Goal: Feedback & Contribution: Leave review/rating

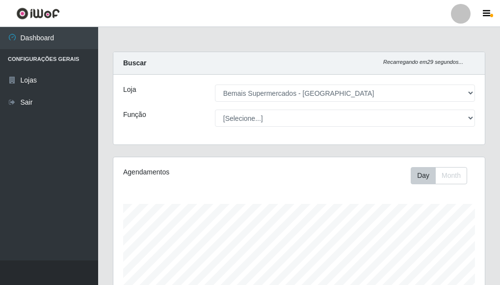
select select "249"
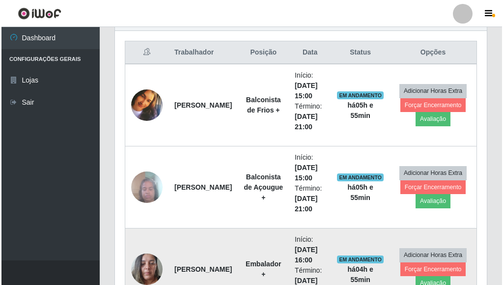
scroll to position [357, 0]
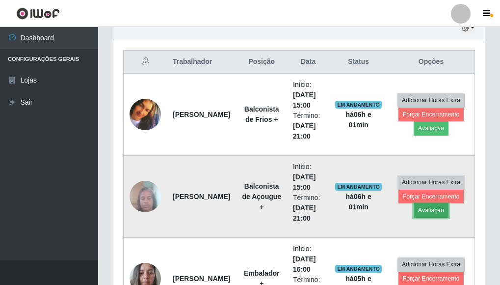
click at [429, 208] on button "Avaliação" at bounding box center [431, 210] width 35 height 14
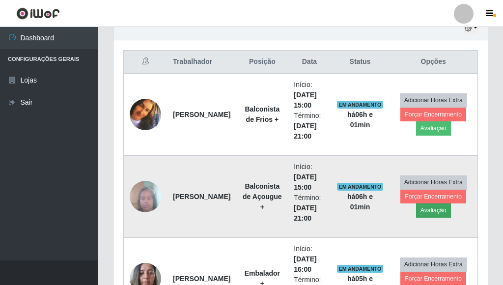
scroll to position [204, 366]
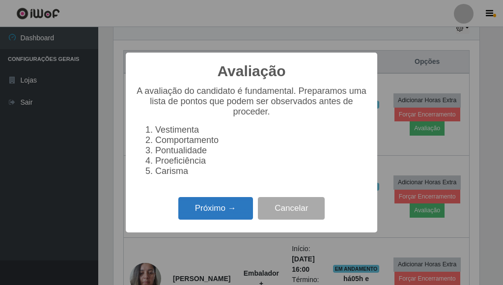
click at [223, 215] on button "Próximo →" at bounding box center [215, 208] width 75 height 23
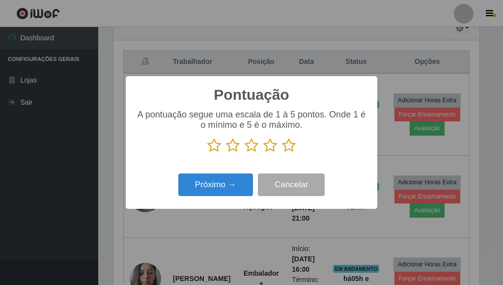
click at [290, 150] on icon at bounding box center [289, 145] width 14 height 15
click at [282, 153] on input "radio" at bounding box center [282, 153] width 0 height 0
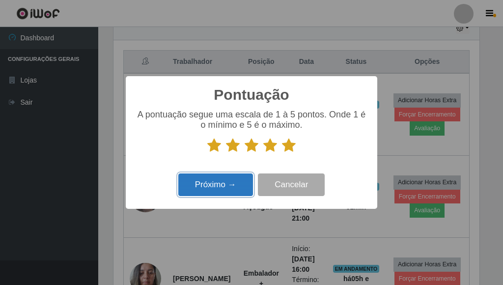
click at [235, 176] on button "Próximo →" at bounding box center [215, 184] width 75 height 23
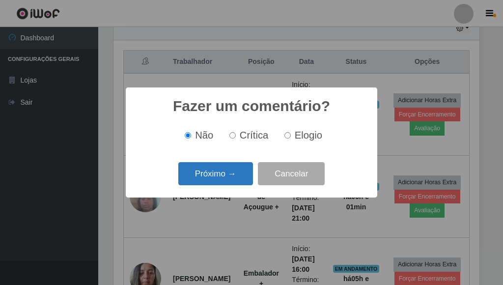
click at [227, 171] on button "Próximo →" at bounding box center [215, 173] width 75 height 23
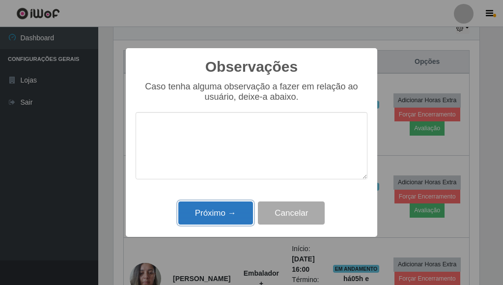
click at [231, 208] on button "Próximo →" at bounding box center [215, 212] width 75 height 23
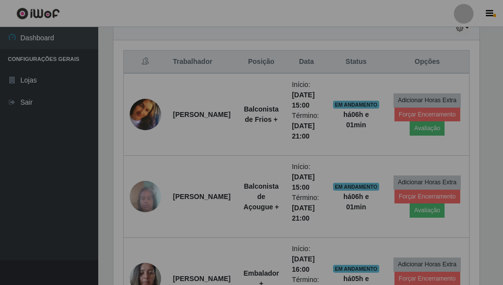
scroll to position [204, 372]
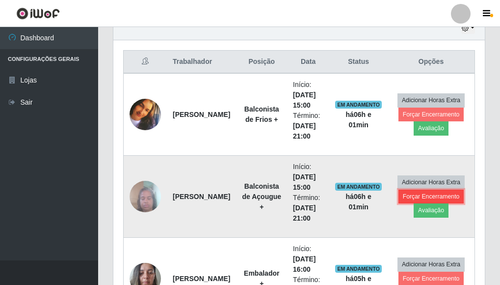
click at [413, 196] on button "Forçar Encerramento" at bounding box center [432, 197] width 66 height 14
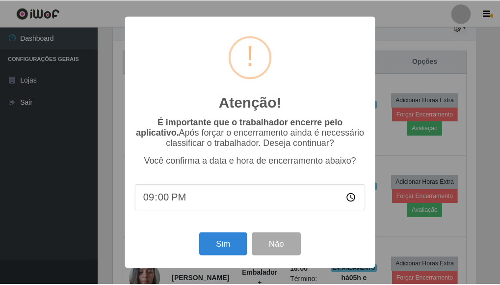
scroll to position [204, 366]
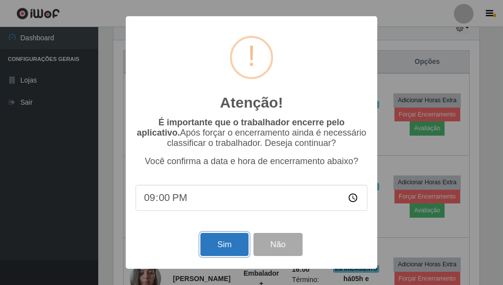
click at [209, 241] on button "Sim" at bounding box center [224, 244] width 48 height 23
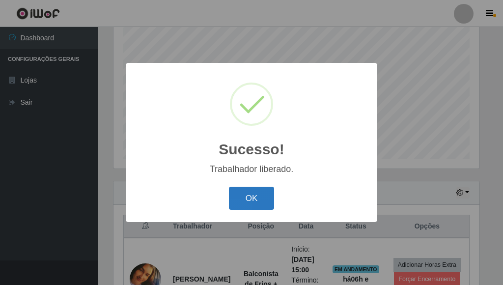
click at [247, 199] on button "OK" at bounding box center [252, 198] width 46 height 23
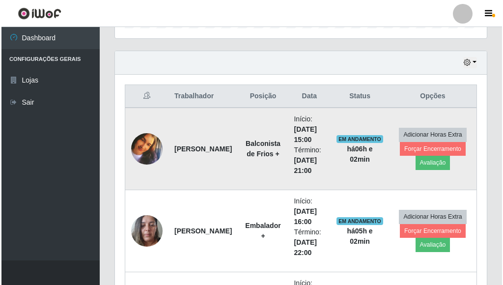
scroll to position [340, 0]
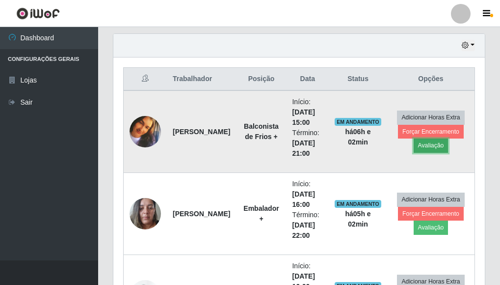
drag, startPoint x: 436, startPoint y: 142, endPoint x: 431, endPoint y: 139, distance: 6.2
click at [431, 139] on button "Avaliação" at bounding box center [431, 146] width 35 height 14
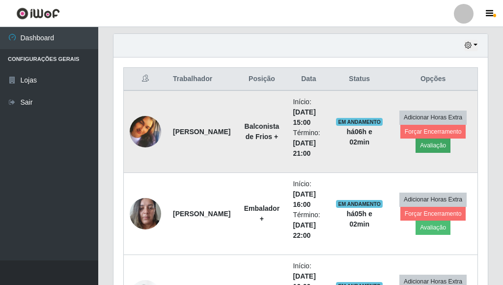
scroll to position [204, 366]
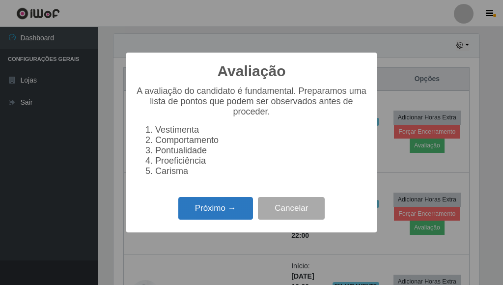
click at [235, 209] on button "Próximo →" at bounding box center [215, 208] width 75 height 23
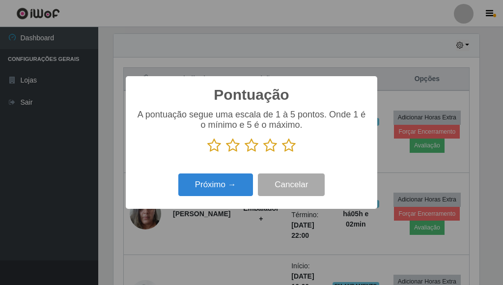
scroll to position [490960, 490798]
drag, startPoint x: 288, startPoint y: 146, endPoint x: 253, endPoint y: 172, distance: 43.5
click at [287, 146] on icon at bounding box center [289, 145] width 14 height 15
click at [282, 153] on input "radio" at bounding box center [282, 153] width 0 height 0
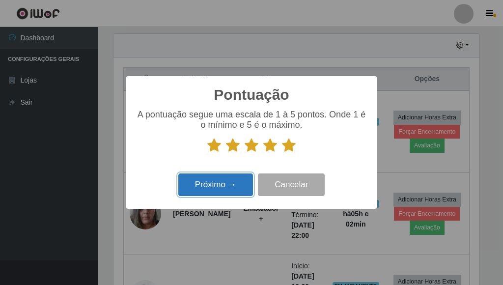
click at [220, 181] on button "Próximo →" at bounding box center [215, 184] width 75 height 23
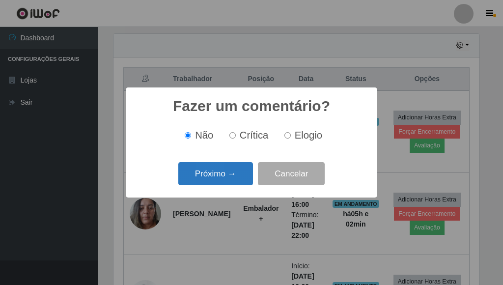
click at [222, 176] on button "Próximo →" at bounding box center [215, 173] width 75 height 23
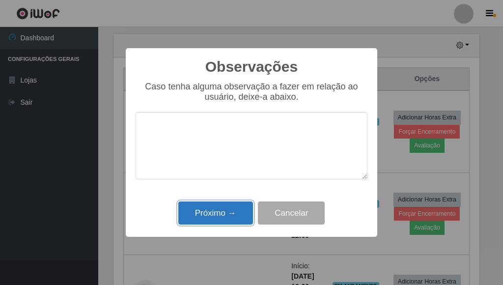
click at [227, 216] on button "Próximo →" at bounding box center [215, 212] width 75 height 23
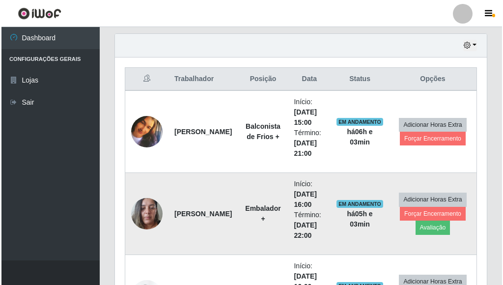
scroll to position [389, 0]
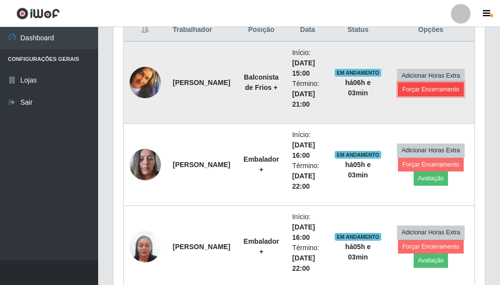
click at [435, 91] on button "Forçar Encerramento" at bounding box center [431, 90] width 66 height 14
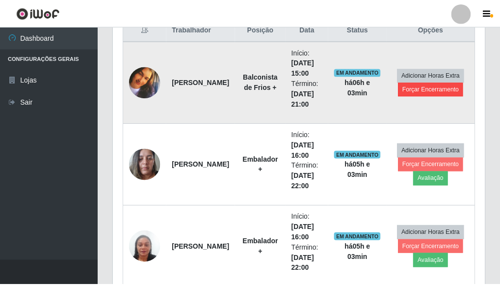
scroll to position [204, 366]
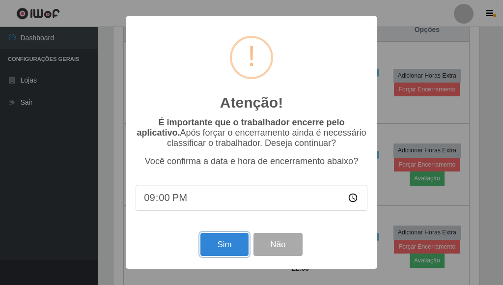
drag, startPoint x: 227, startPoint y: 240, endPoint x: 224, endPoint y: 229, distance: 11.2
click at [226, 236] on button "Sim" at bounding box center [224, 244] width 48 height 23
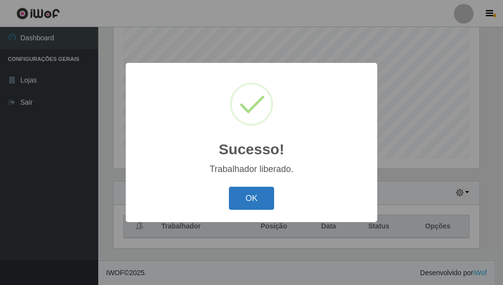
click at [245, 192] on button "OK" at bounding box center [252, 198] width 46 height 23
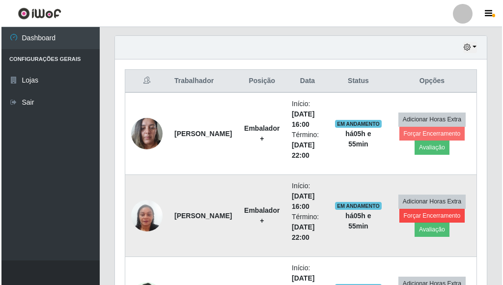
scroll to position [340, 0]
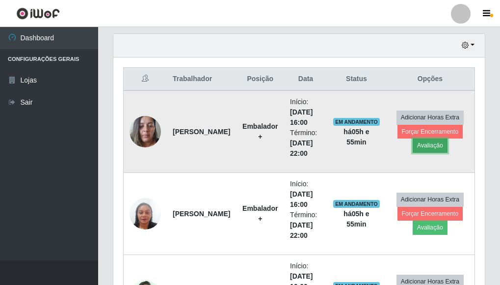
click at [433, 145] on button "Avaliação" at bounding box center [430, 146] width 35 height 14
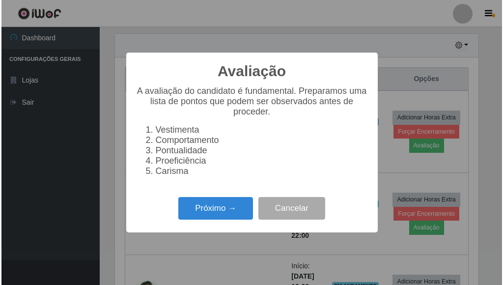
scroll to position [204, 366]
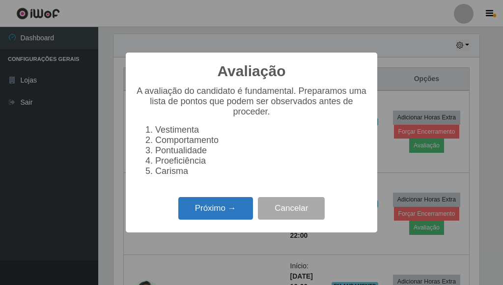
click at [236, 209] on button "Próximo →" at bounding box center [215, 208] width 75 height 23
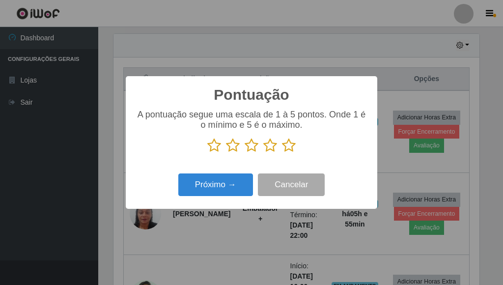
scroll to position [490960, 490798]
click at [289, 150] on icon at bounding box center [289, 145] width 14 height 15
click at [282, 153] on input "radio" at bounding box center [282, 153] width 0 height 0
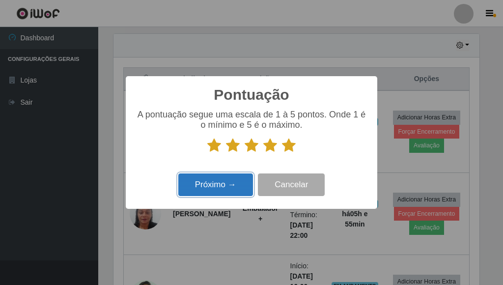
click at [238, 180] on button "Próximo →" at bounding box center [215, 184] width 75 height 23
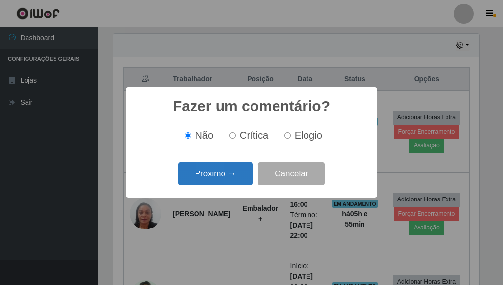
click at [231, 176] on button "Próximo →" at bounding box center [215, 173] width 75 height 23
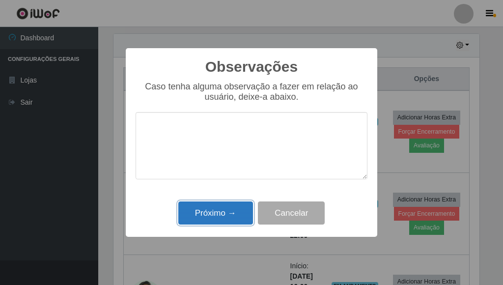
click at [223, 217] on button "Próximo →" at bounding box center [215, 212] width 75 height 23
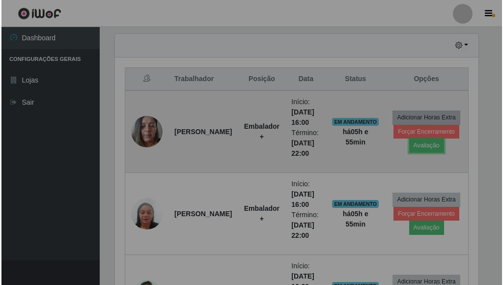
scroll to position [204, 372]
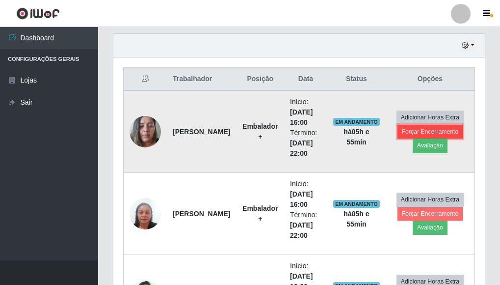
click at [421, 131] on button "Forçar Encerramento" at bounding box center [431, 132] width 66 height 14
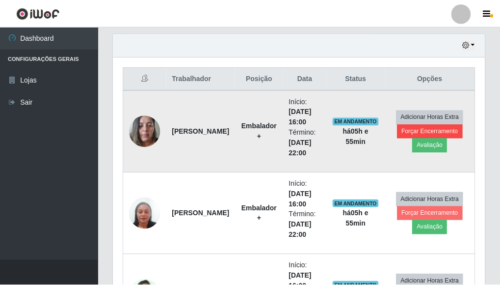
scroll to position [204, 366]
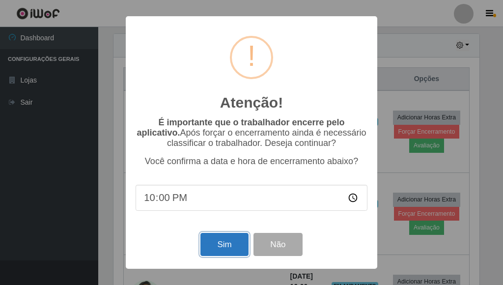
click at [241, 246] on button "Sim" at bounding box center [224, 244] width 48 height 23
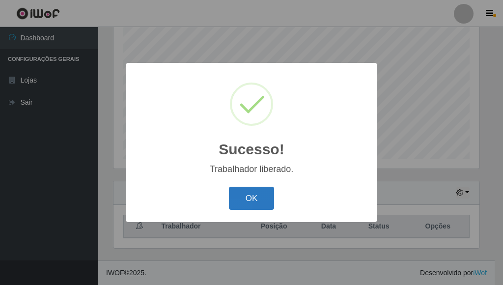
click at [269, 196] on button "OK" at bounding box center [252, 198] width 46 height 23
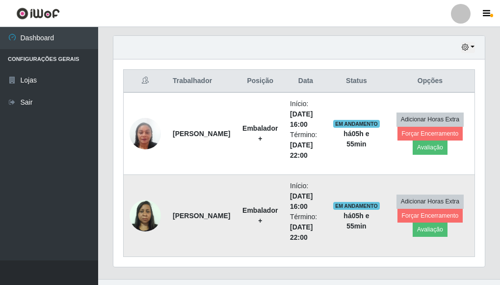
scroll to position [340, 0]
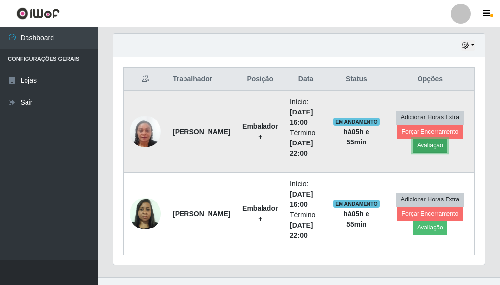
click at [429, 146] on button "Avaliação" at bounding box center [430, 146] width 35 height 14
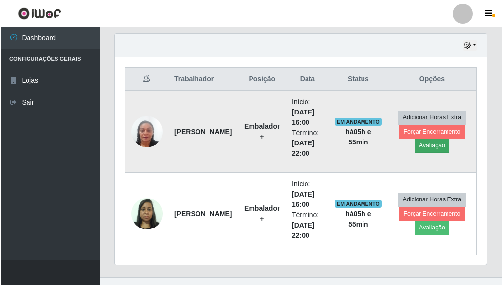
scroll to position [204, 366]
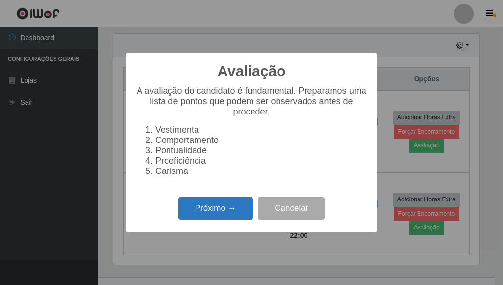
click at [214, 213] on button "Próximo →" at bounding box center [215, 208] width 75 height 23
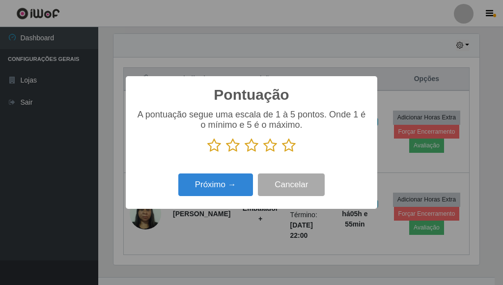
scroll to position [490960, 490798]
drag, startPoint x: 291, startPoint y: 144, endPoint x: 270, endPoint y: 148, distance: 21.5
click at [288, 145] on icon at bounding box center [289, 145] width 14 height 15
click at [282, 153] on input "radio" at bounding box center [282, 153] width 0 height 0
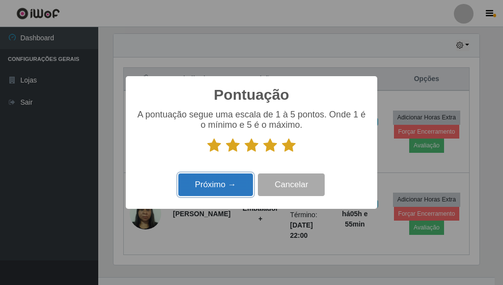
click at [220, 176] on button "Próximo →" at bounding box center [215, 184] width 75 height 23
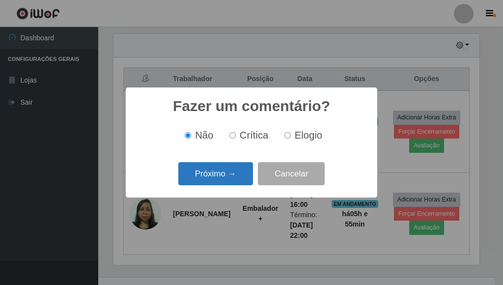
click at [220, 175] on button "Próximo →" at bounding box center [215, 173] width 75 height 23
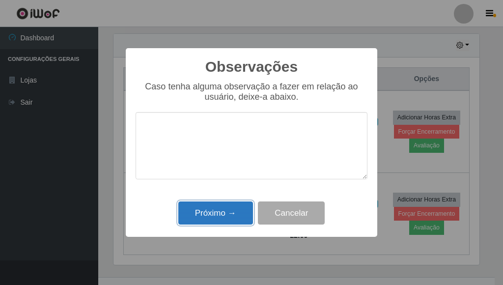
click at [224, 205] on button "Próximo →" at bounding box center [215, 212] width 75 height 23
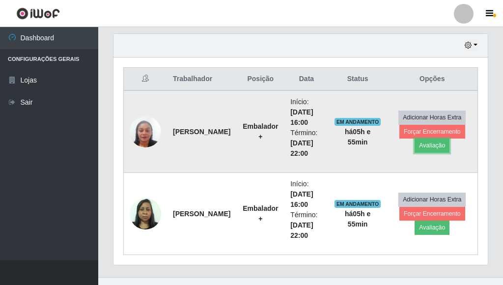
scroll to position [204, 372]
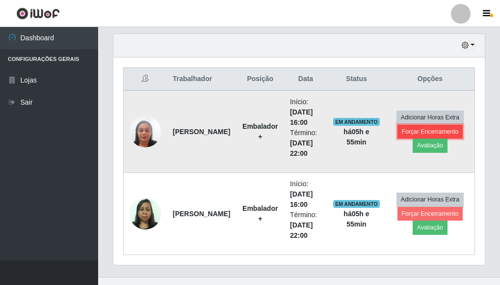
click at [430, 133] on button "Forçar Encerramento" at bounding box center [431, 132] width 66 height 14
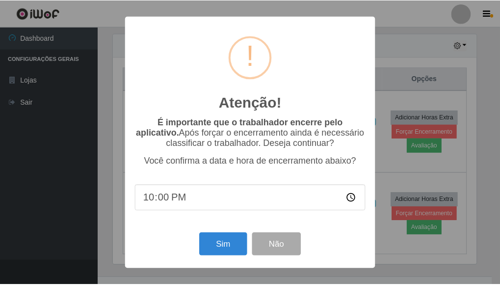
scroll to position [204, 366]
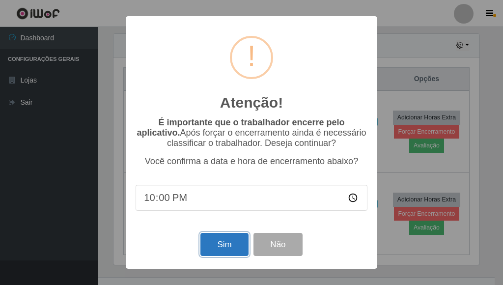
drag, startPoint x: 228, startPoint y: 251, endPoint x: 217, endPoint y: 251, distance: 11.3
click at [227, 251] on button "Sim" at bounding box center [224, 244] width 48 height 23
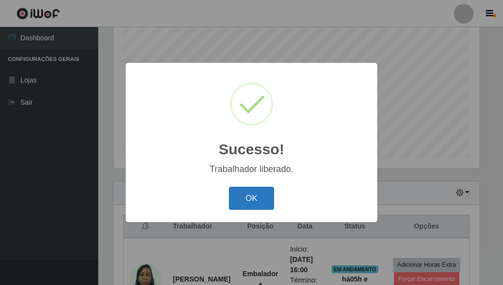
click at [258, 201] on button "OK" at bounding box center [252, 198] width 46 height 23
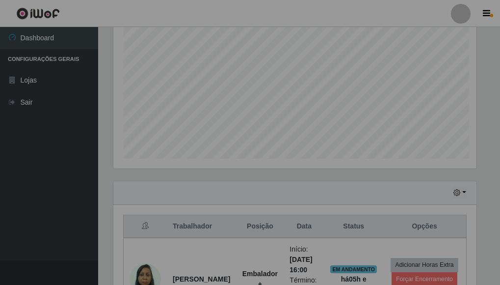
scroll to position [0, 0]
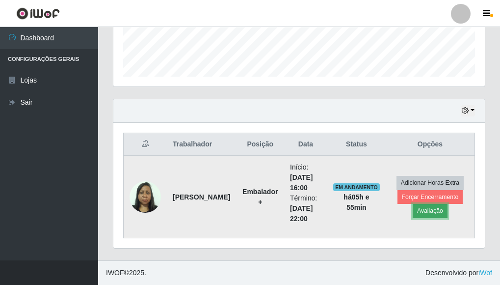
click at [434, 211] on button "Avaliação" at bounding box center [430, 211] width 35 height 14
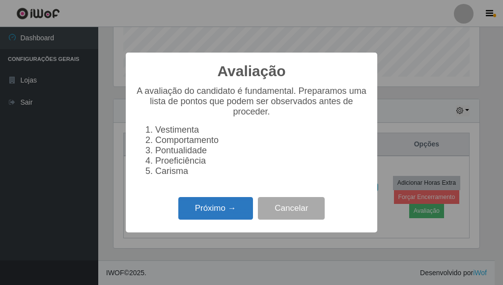
click at [196, 208] on button "Próximo →" at bounding box center [215, 208] width 75 height 23
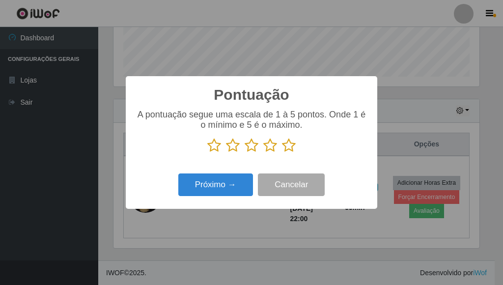
click at [290, 149] on icon at bounding box center [289, 145] width 14 height 15
click at [282, 153] on input "radio" at bounding box center [282, 153] width 0 height 0
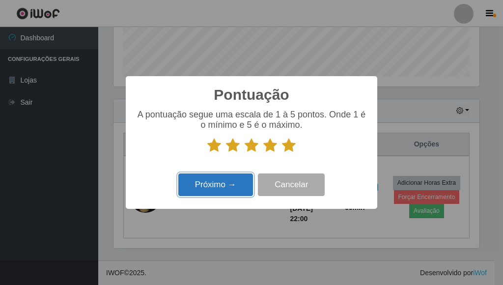
click at [214, 179] on button "Próximo →" at bounding box center [215, 184] width 75 height 23
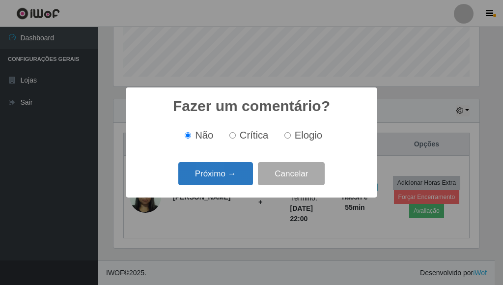
click at [205, 175] on button "Próximo →" at bounding box center [215, 173] width 75 height 23
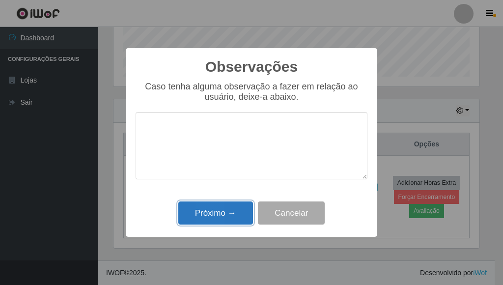
click at [227, 218] on button "Próximo →" at bounding box center [215, 212] width 75 height 23
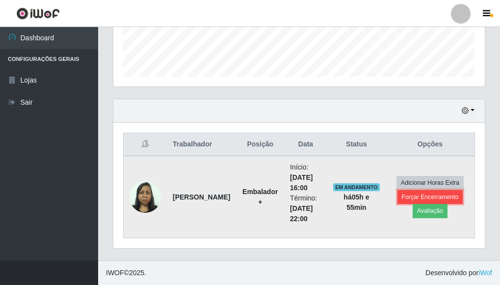
click at [417, 197] on button "Forçar Encerramento" at bounding box center [431, 197] width 66 height 14
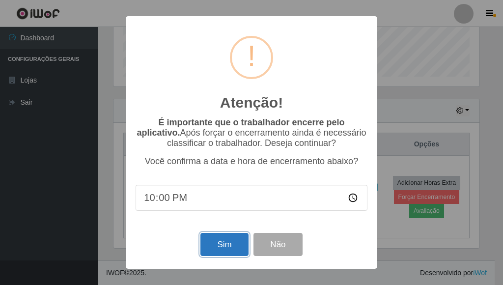
click at [225, 245] on button "Sim" at bounding box center [224, 244] width 48 height 23
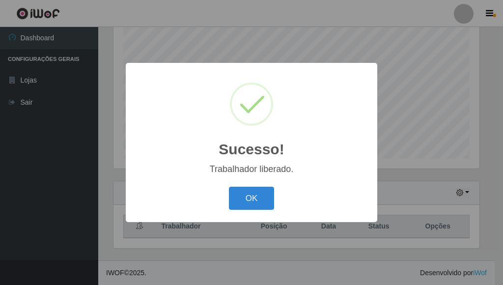
drag, startPoint x: 243, startPoint y: 195, endPoint x: 239, endPoint y: 187, distance: 9.5
click at [240, 189] on button "OK" at bounding box center [252, 198] width 46 height 23
